Goal: Transaction & Acquisition: Subscribe to service/newsletter

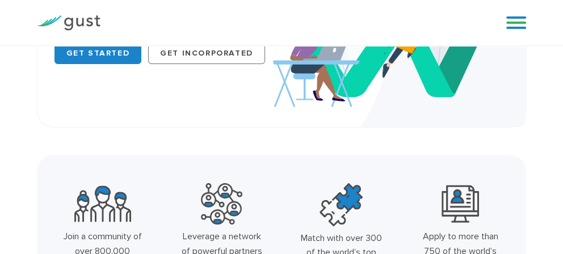
scroll to position [142, 0]
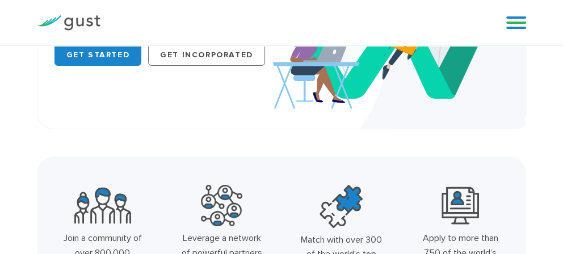
click at [518, 22] on link at bounding box center [516, 22] width 20 height 17
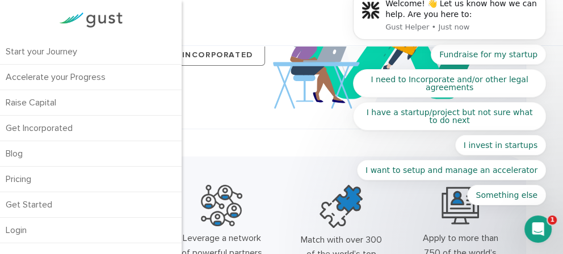
scroll to position [0, 0]
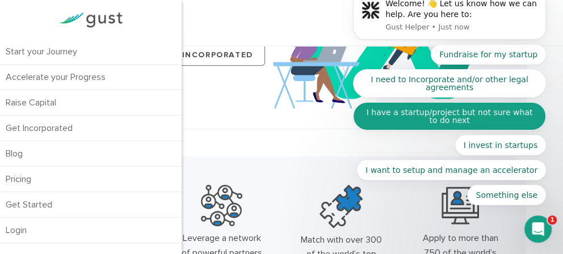
click at [483, 124] on button "I have a startup/project but not sure what to do next" at bounding box center [449, 116] width 193 height 28
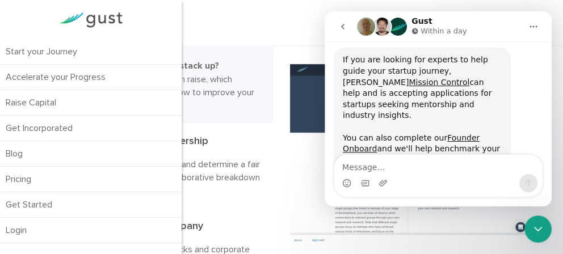
scroll to position [547, 0]
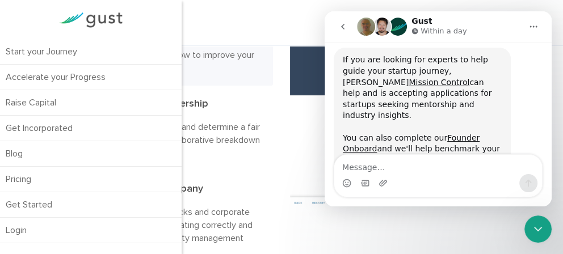
click at [326, 148] on div "Welcome! 👋 Let us know how we can help. Are you here to: Gust Helper • 5m ago I…" at bounding box center [438, 76] width 227 height 265
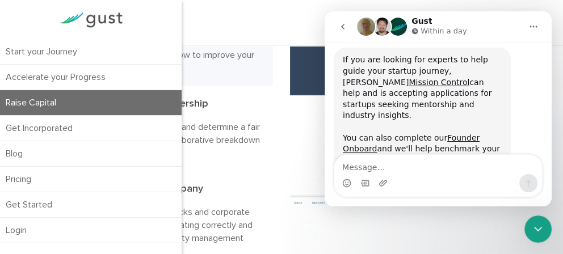
click at [69, 94] on link "Raise Capital" at bounding box center [91, 102] width 182 height 25
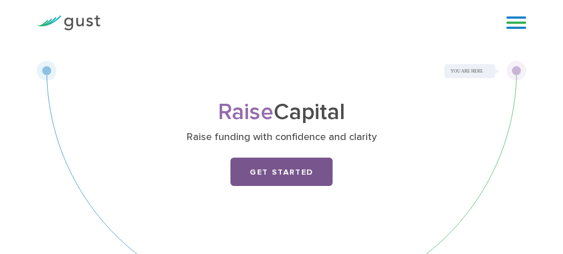
click at [263, 168] on link "Get Started" at bounding box center [281, 172] width 102 height 28
